Goal: Navigation & Orientation: Find specific page/section

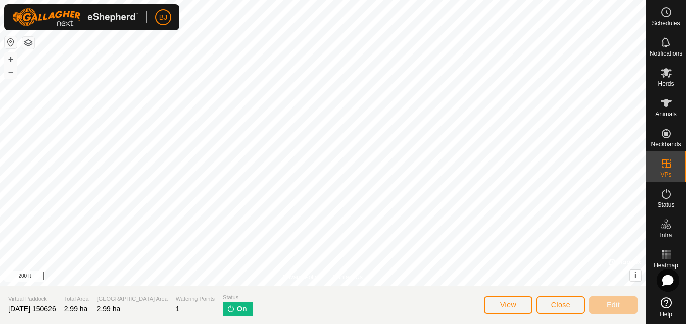
click at [227, 309] on img at bounding box center [231, 309] width 8 height 8
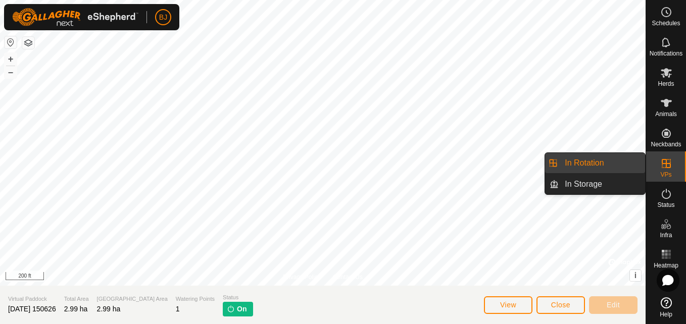
click at [657, 172] on div "VPs" at bounding box center [666, 166] width 40 height 30
click at [627, 170] on link "In Rotation" at bounding box center [601, 163] width 86 height 20
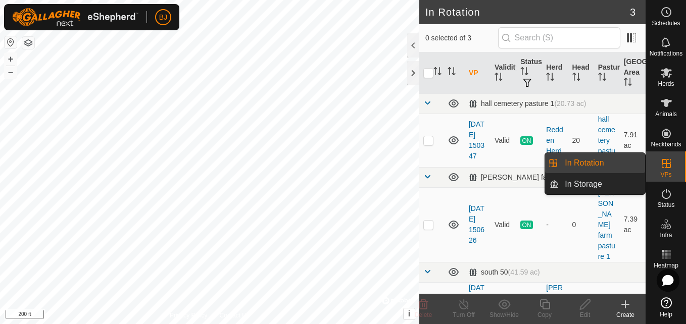
click at [627, 170] on link "In Rotation" at bounding box center [601, 163] width 86 height 20
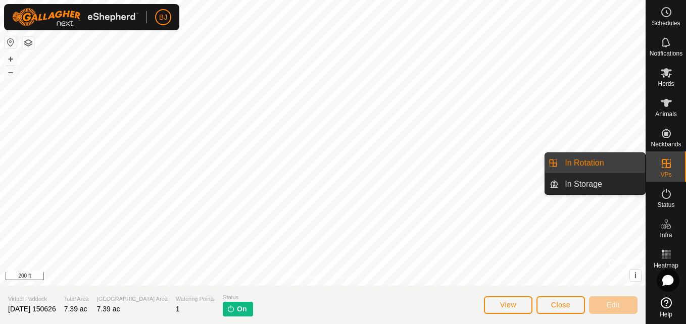
click at [677, 168] on div "VPs" at bounding box center [666, 166] width 40 height 30
click at [633, 158] on link "In Rotation" at bounding box center [601, 163] width 86 height 20
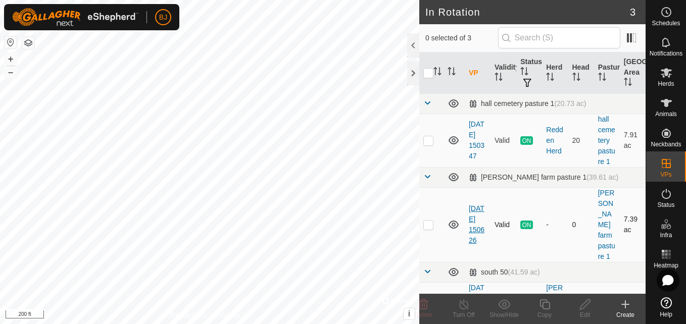
click at [474, 205] on link "[DATE] 150626" at bounding box center [477, 225] width 16 height 40
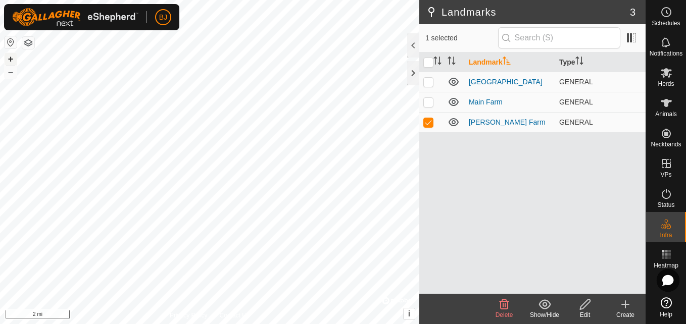
click at [9, 55] on button "+" at bounding box center [11, 59] width 12 height 12
click at [361, 0] on html "BJ Schedules Notifications Herds Animals Neckbands VPs Status Infra Heatmap Hel…" at bounding box center [343, 162] width 686 height 324
click at [420, 0] on html "BJ Schedules Notifications Herds Animals Neckbands VPs Status Infra Heatmap Hel…" at bounding box center [343, 162] width 686 height 324
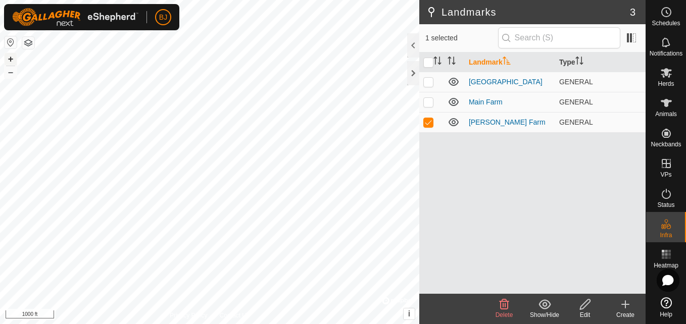
click at [9, 56] on button "+" at bounding box center [11, 59] width 12 height 12
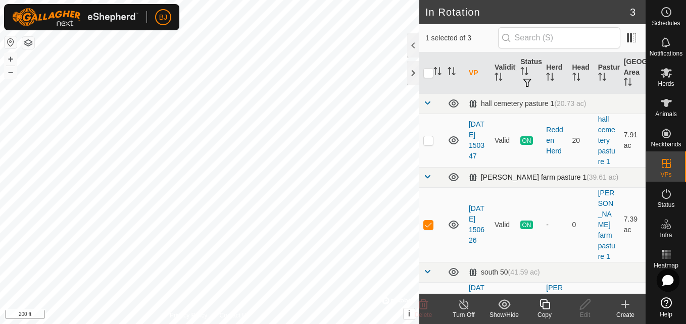
click at [499, 176] on div "Smith farm pasture 1 (39.61 ac)" at bounding box center [543, 177] width 149 height 9
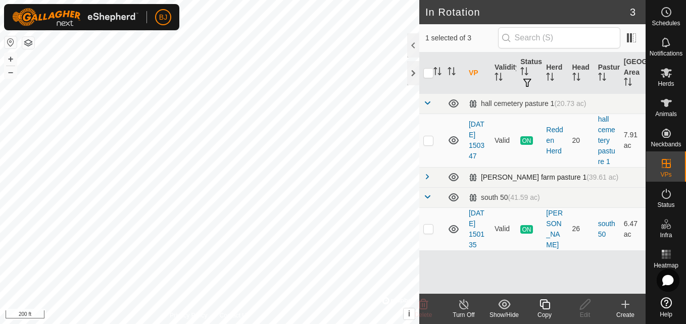
click at [499, 177] on div "Smith farm pasture 1 (39.61 ac)" at bounding box center [543, 177] width 149 height 9
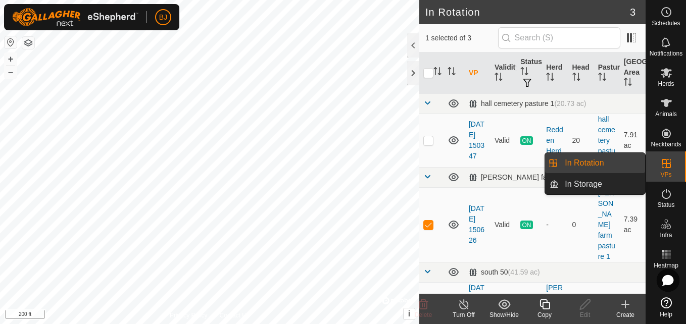
click at [622, 158] on link "In Rotation" at bounding box center [601, 163] width 86 height 20
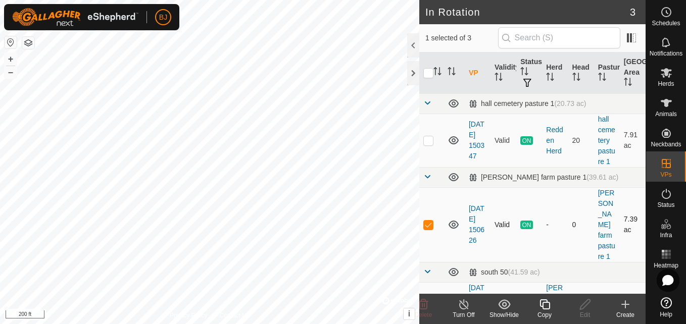
click at [429, 221] on p-checkbox at bounding box center [428, 225] width 10 height 8
checkbox input "false"
click at [471, 210] on link "[DATE] 150626" at bounding box center [477, 225] width 16 height 40
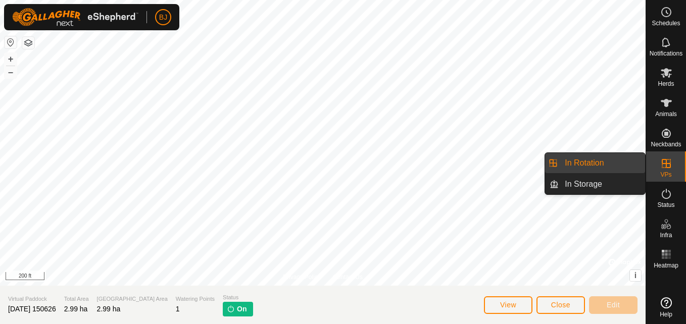
click at [662, 173] on span "VPs" at bounding box center [665, 175] width 11 height 6
click at [596, 168] on link "In Rotation" at bounding box center [601, 163] width 86 height 20
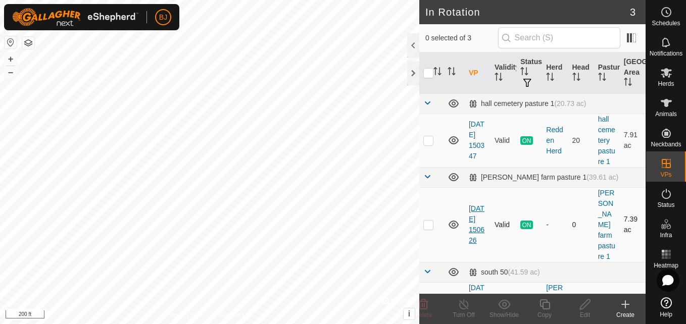
click at [478, 206] on link "[DATE] 150626" at bounding box center [477, 225] width 16 height 40
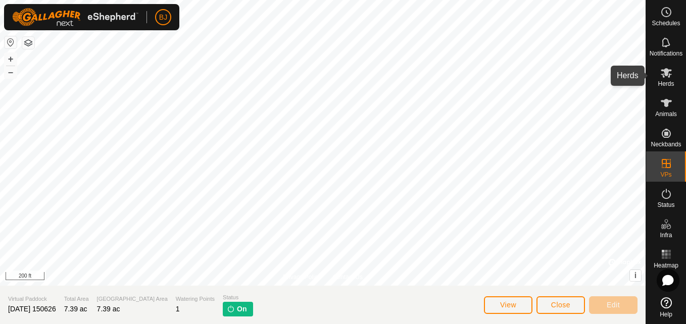
click at [668, 86] on span "Herds" at bounding box center [665, 84] width 16 height 6
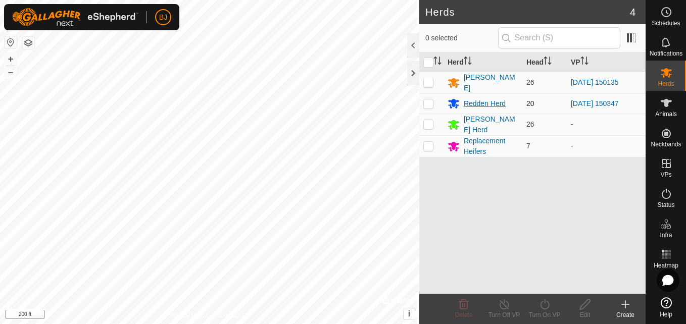
click at [490, 102] on div "Redden Herd" at bounding box center [485, 103] width 42 height 11
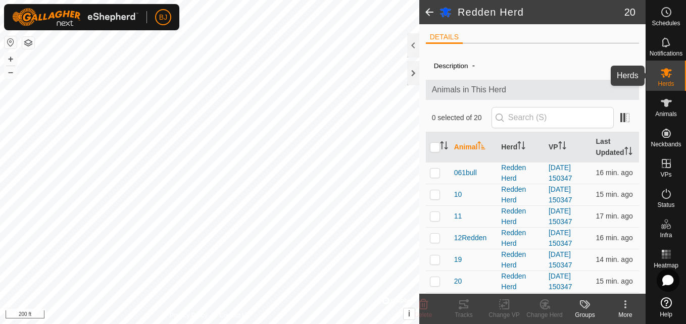
click at [646, 70] on div "Herds" at bounding box center [666, 76] width 40 height 30
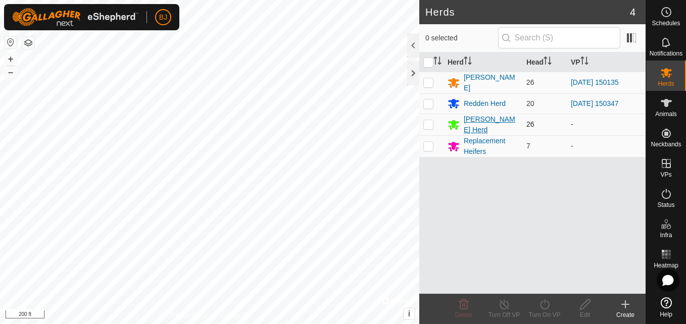
click at [490, 126] on div "Smith Herd" at bounding box center [491, 124] width 55 height 21
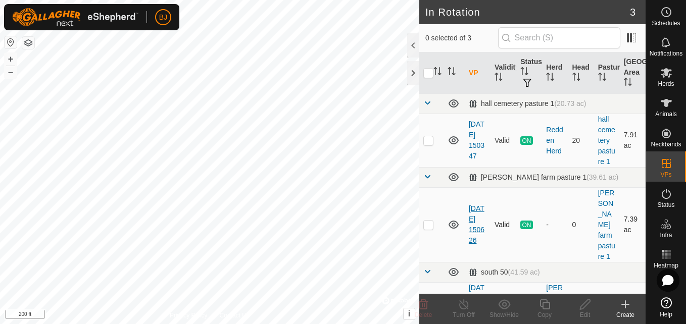
click at [473, 214] on link "[DATE] 150626" at bounding box center [477, 225] width 16 height 40
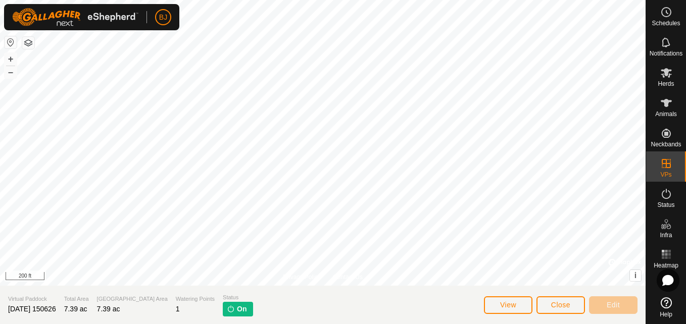
click at [223, 307] on p-tag "On" at bounding box center [238, 309] width 30 height 15
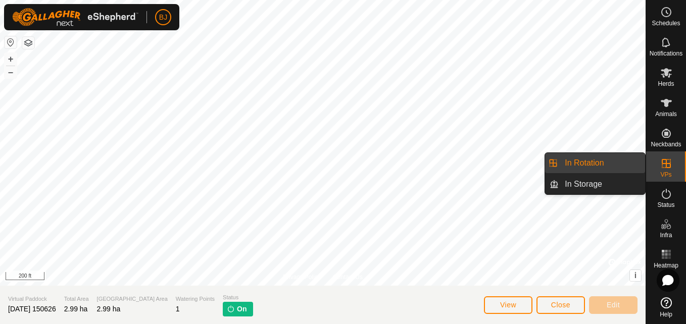
click at [675, 169] on div "VPs" at bounding box center [666, 166] width 40 height 30
click at [588, 180] on link "In Storage" at bounding box center [601, 184] width 86 height 20
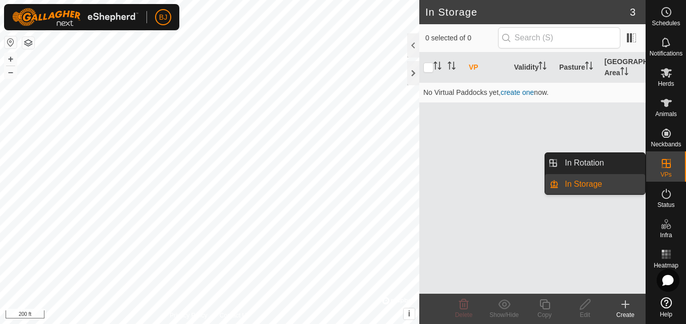
click at [671, 170] on es-virtualpaddocks-svg-icon at bounding box center [666, 164] width 18 height 16
click at [632, 161] on link "In Rotation" at bounding box center [601, 163] width 86 height 20
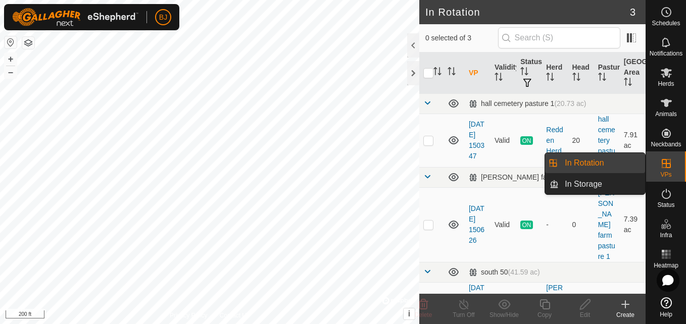
click at [669, 165] on icon at bounding box center [666, 164] width 12 height 12
click at [621, 186] on link "In Storage" at bounding box center [601, 184] width 86 height 20
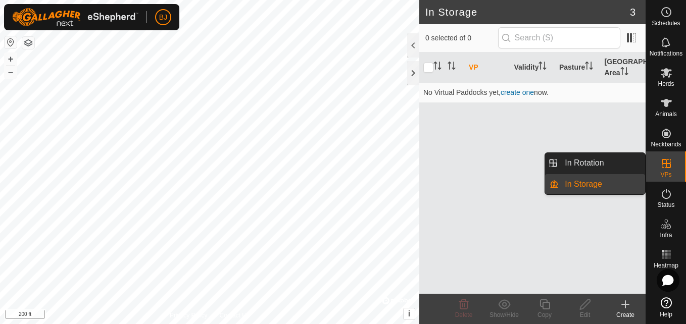
click at [621, 186] on link "In Storage" at bounding box center [601, 184] width 86 height 20
click at [605, 154] on link "In Rotation" at bounding box center [601, 163] width 86 height 20
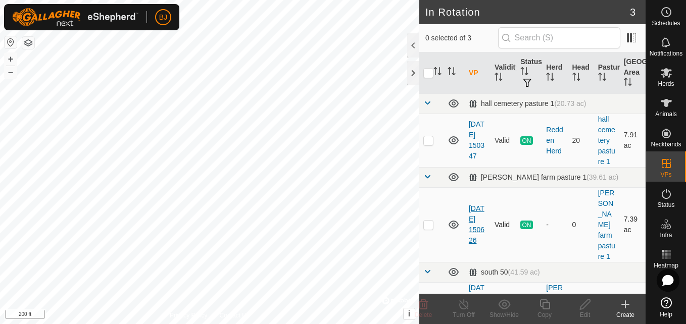
click at [471, 212] on link "[DATE] 150626" at bounding box center [477, 225] width 16 height 40
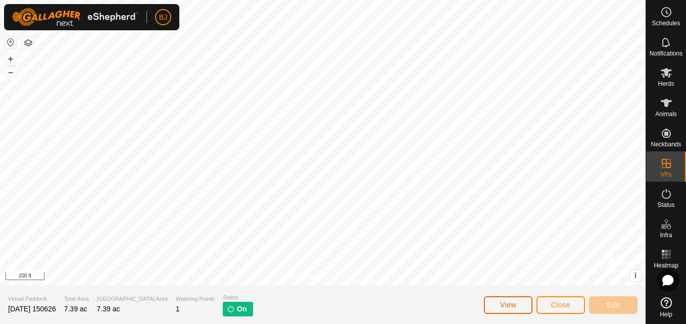
click at [499, 306] on button "View" at bounding box center [508, 305] width 48 height 18
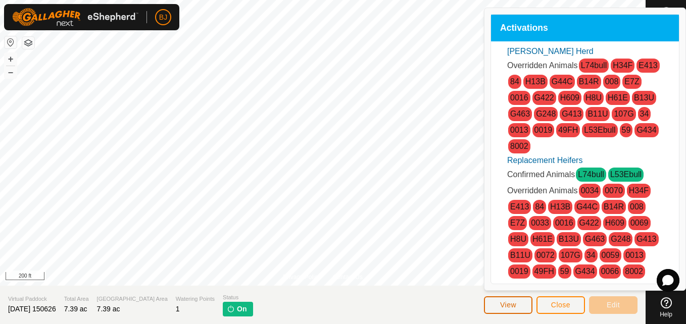
click at [499, 306] on button "View" at bounding box center [508, 305] width 48 height 18
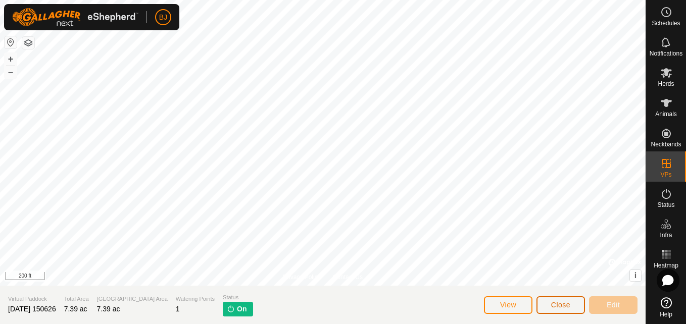
click at [551, 303] on span "Close" at bounding box center [560, 305] width 19 height 8
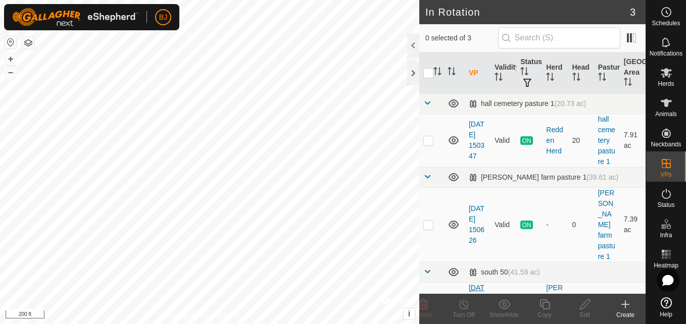
click at [481, 284] on link "2025-08-14 150135" at bounding box center [477, 304] width 16 height 40
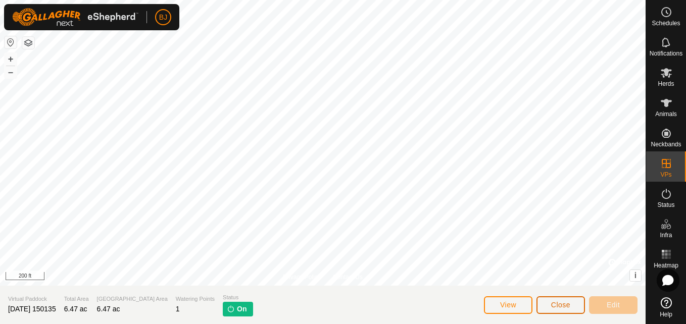
click at [557, 302] on span "Close" at bounding box center [560, 305] width 19 height 8
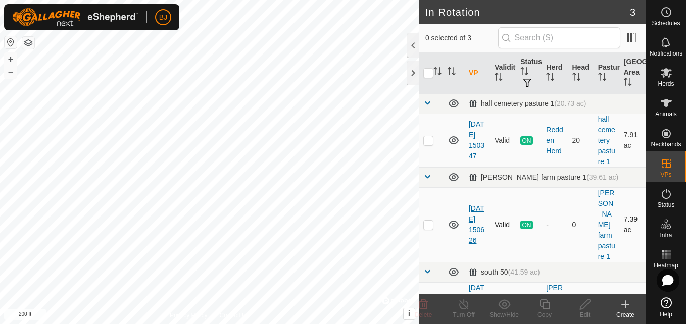
click at [477, 226] on link "[DATE] 150626" at bounding box center [477, 225] width 16 height 40
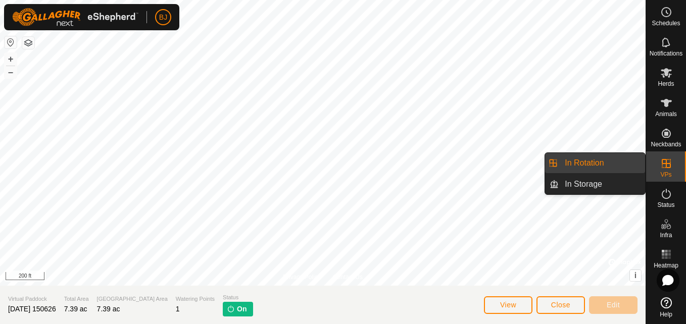
click at [665, 168] on icon at bounding box center [666, 163] width 9 height 9
click at [638, 164] on link "In Rotation" at bounding box center [601, 163] width 86 height 20
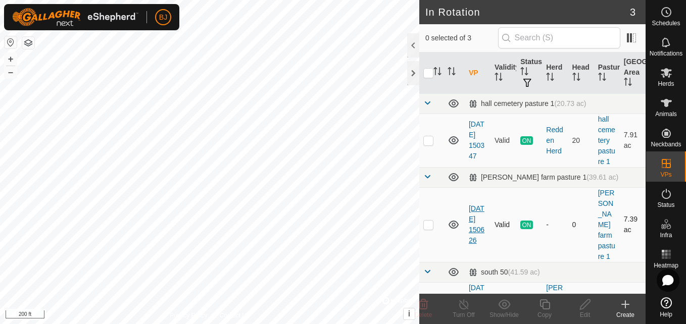
click at [477, 205] on link "[DATE] 150626" at bounding box center [477, 225] width 16 height 40
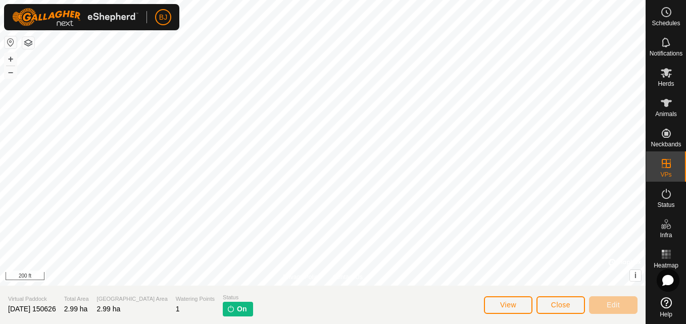
click at [227, 308] on img at bounding box center [231, 309] width 8 height 8
